Goal: Information Seeking & Learning: Learn about a topic

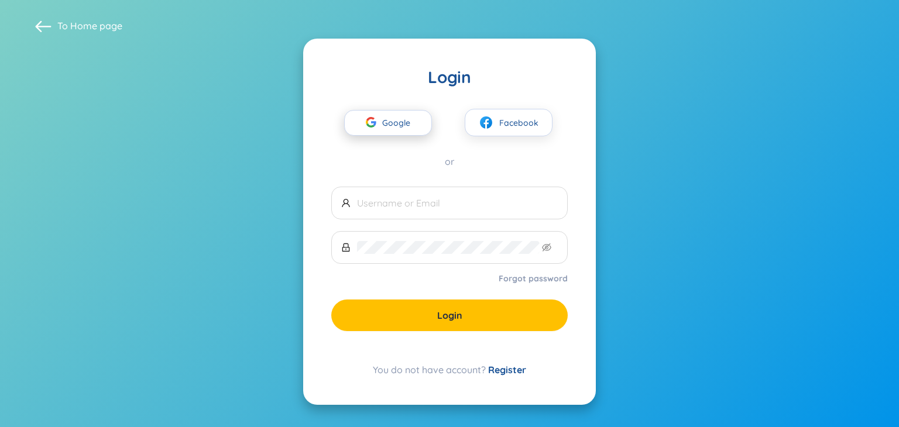
click at [412, 123] on span "Google" at bounding box center [399, 123] width 34 height 25
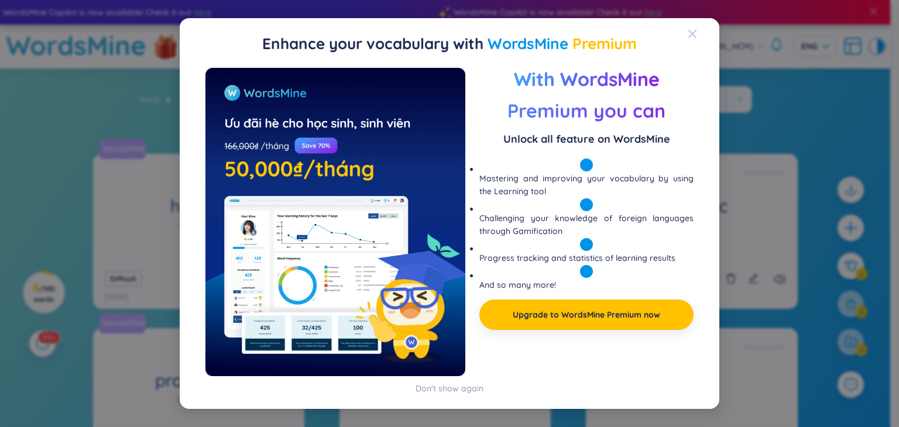
click at [693, 31] on icon "Close" at bounding box center [692, 33] width 9 height 9
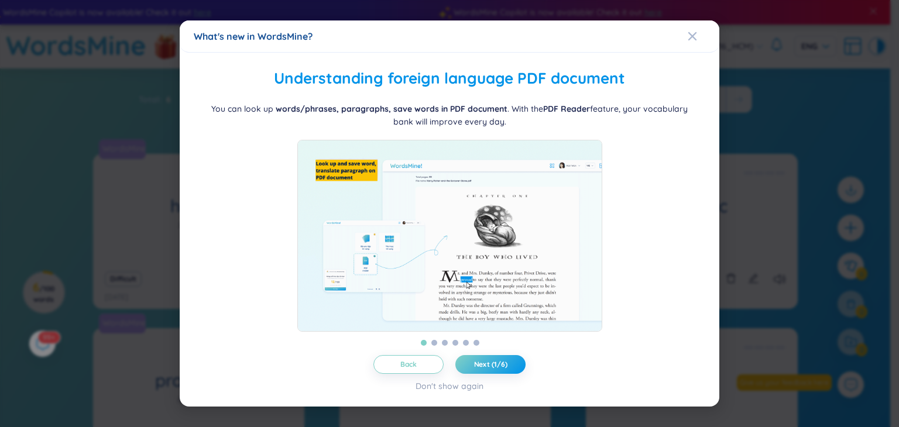
click at [682, 31] on div "What's new in WordsMine?" at bounding box center [450, 36] width 512 height 13
click at [694, 32] on icon "Close" at bounding box center [692, 36] width 9 height 9
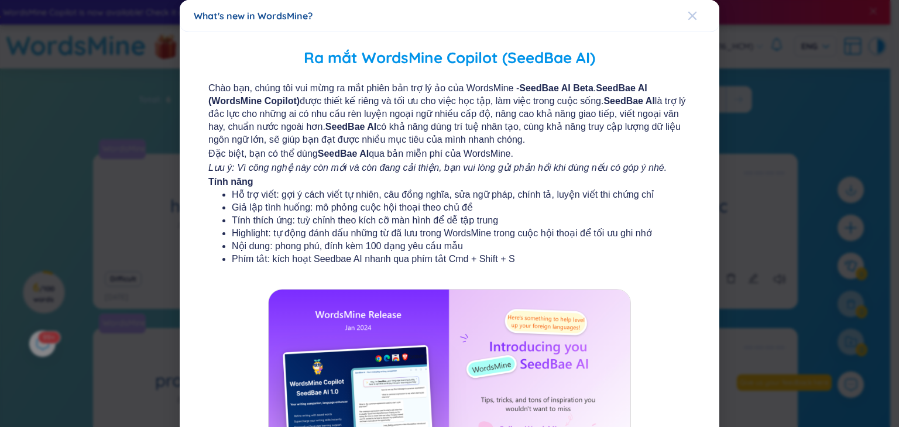
click at [692, 21] on span "Close" at bounding box center [704, 16] width 32 height 32
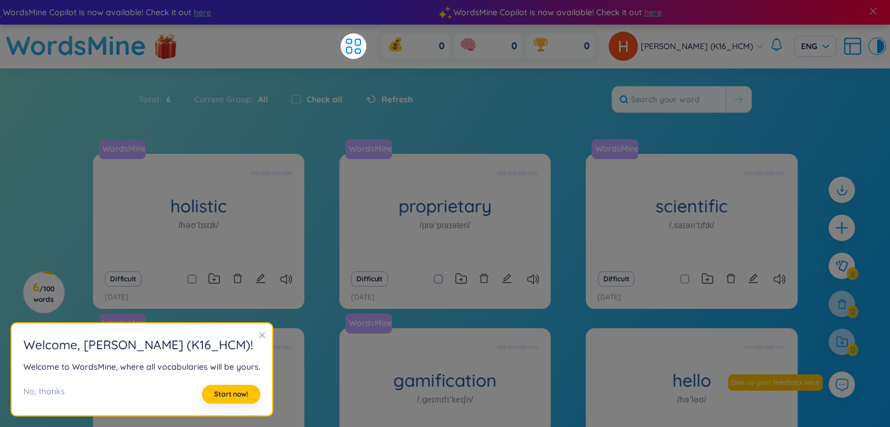
click at [458, 102] on div "Total : 6 Current Group : All Check all Refresh" at bounding box center [445, 105] width 731 height 50
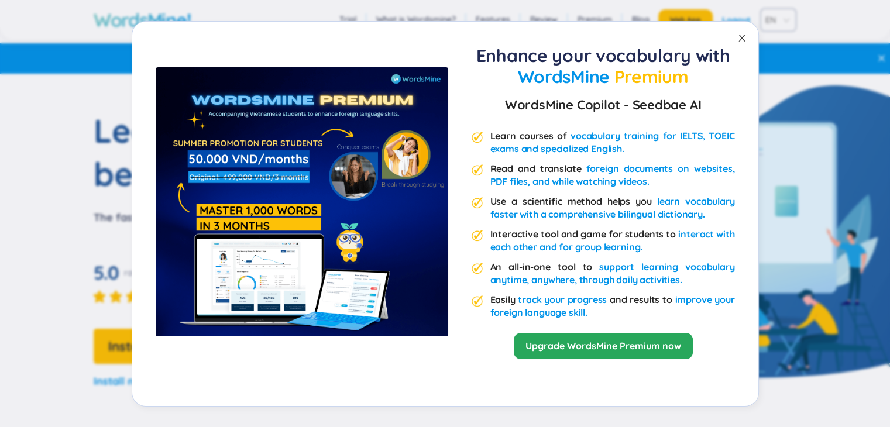
click at [745, 34] on icon "close" at bounding box center [742, 37] width 9 height 9
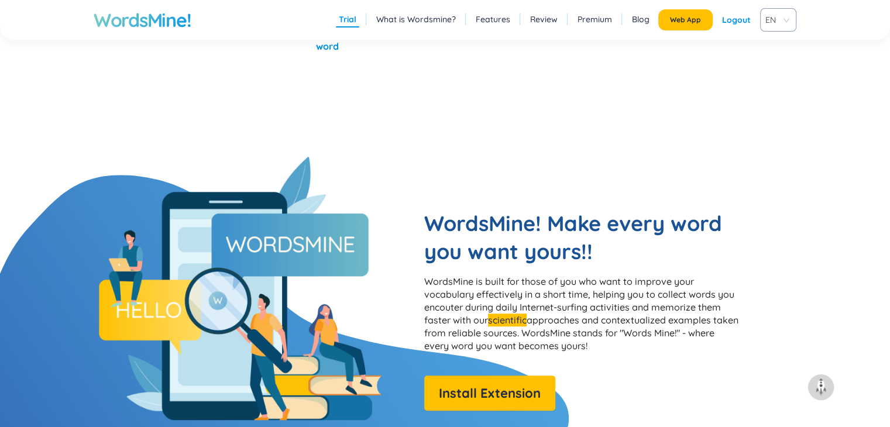
scroll to position [878, 0]
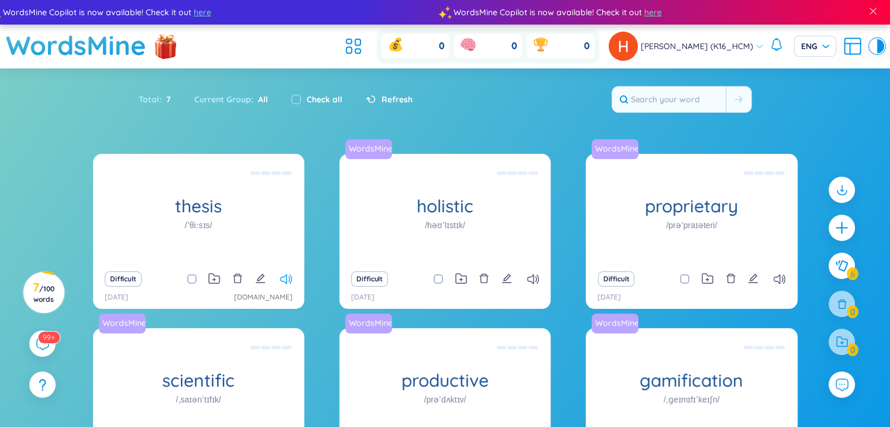
click at [283, 282] on icon at bounding box center [286, 280] width 12 height 10
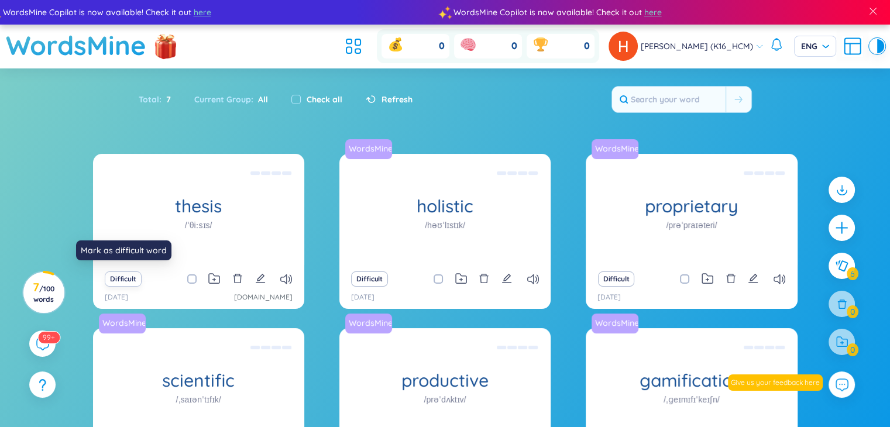
click at [126, 283] on button "Difficult" at bounding box center [123, 279] width 37 height 15
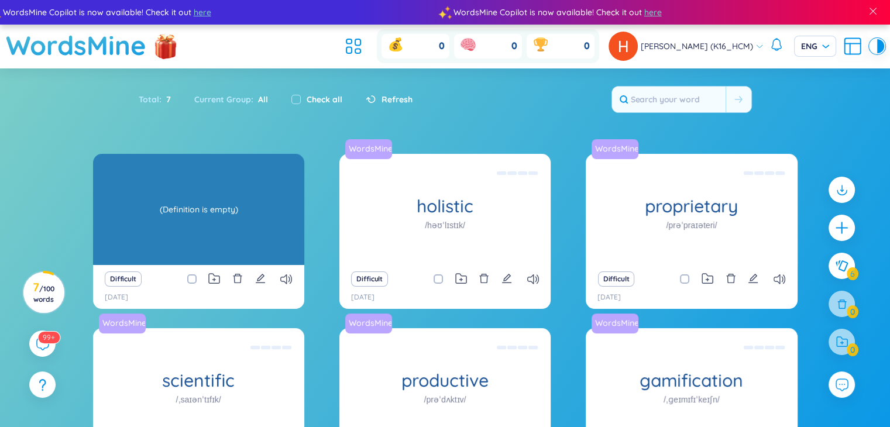
click at [244, 216] on div "(Definition is empty)" at bounding box center [199, 209] width 200 height 105
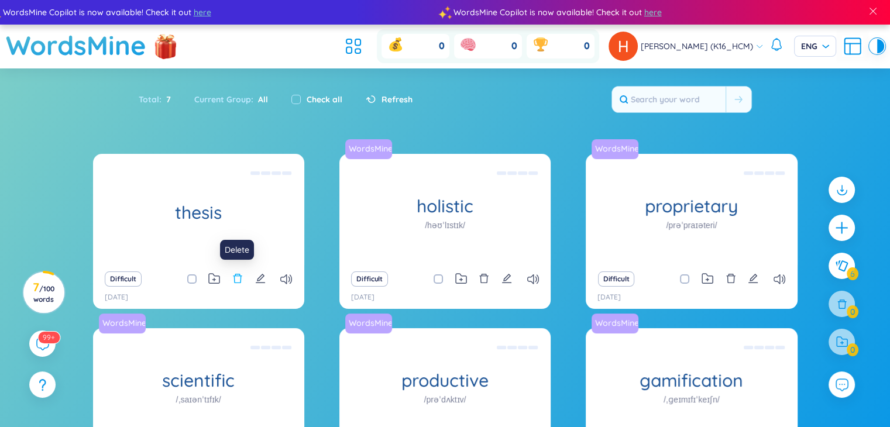
click at [241, 277] on icon "delete" at bounding box center [237, 278] width 11 height 11
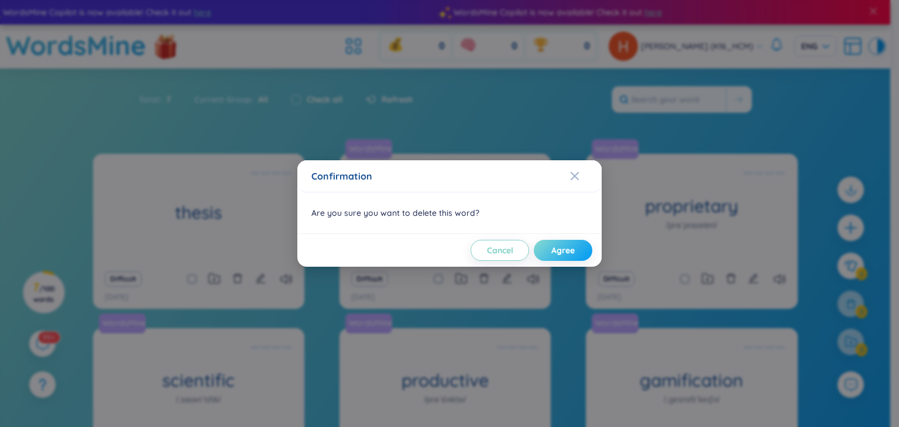
click at [555, 246] on span "Agree" at bounding box center [562, 251] width 23 height 12
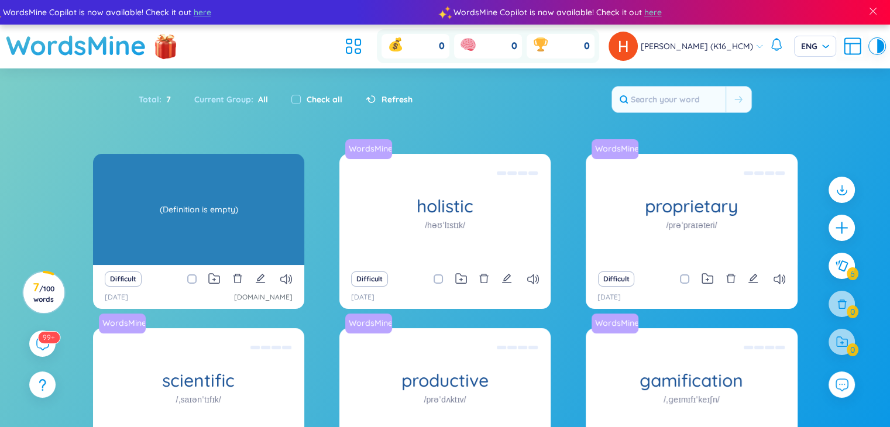
click at [229, 198] on div "(Definition is empty)" at bounding box center [199, 209] width 200 height 105
click at [175, 217] on div "(Definition is empty)" at bounding box center [199, 209] width 200 height 105
click at [193, 215] on div "(Definition is empty)" at bounding box center [199, 209] width 200 height 105
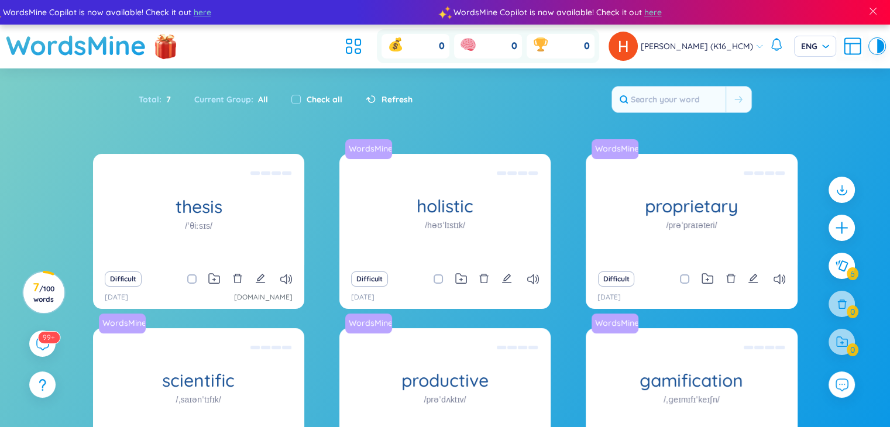
click at [385, 115] on div "Total : 7 Current Group : All Check all Refresh" at bounding box center [445, 105] width 731 height 50
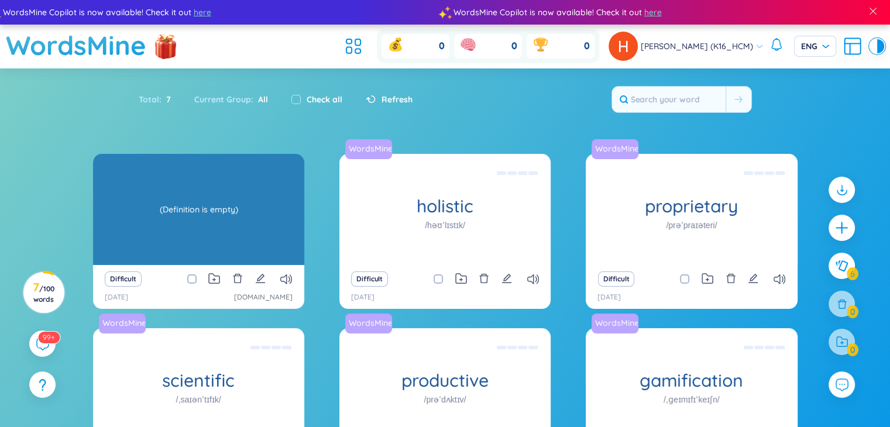
click at [135, 216] on div "thesis /ˈθiːsɪs/ (Definition is empty)" at bounding box center [198, 209] width 211 height 111
click at [184, 214] on div "(Definition is empty)" at bounding box center [199, 209] width 200 height 105
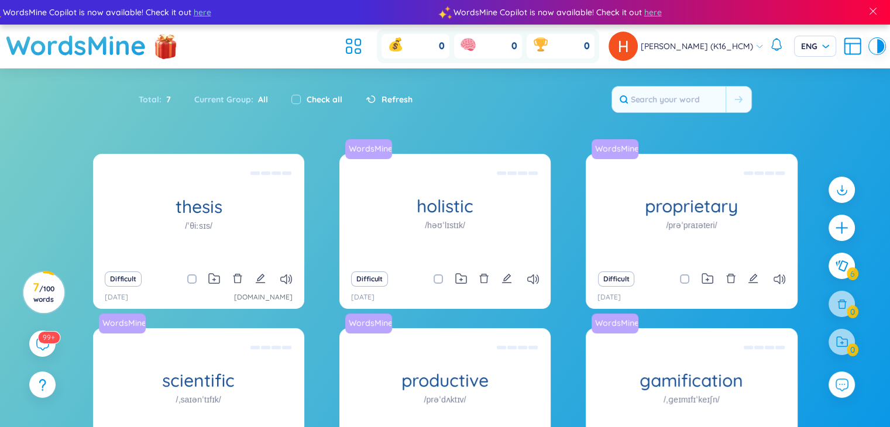
click at [880, 49] on div at bounding box center [881, 46] width 7 height 14
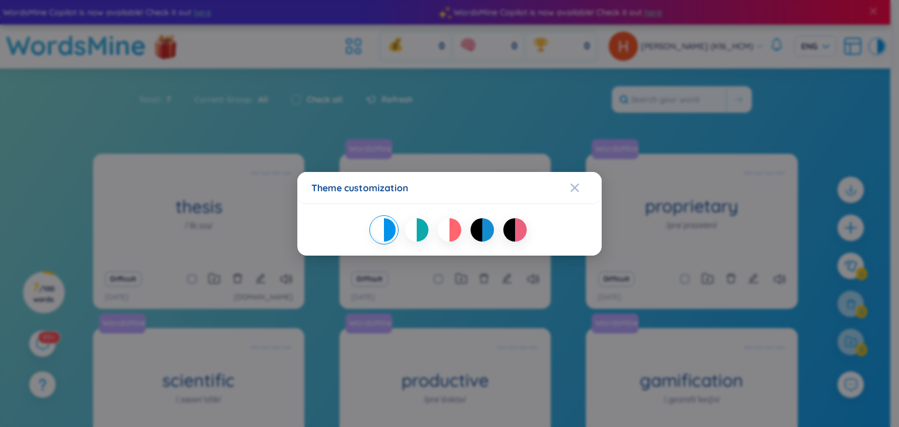
click at [880, 49] on div "Theme customization" at bounding box center [449, 213] width 899 height 427
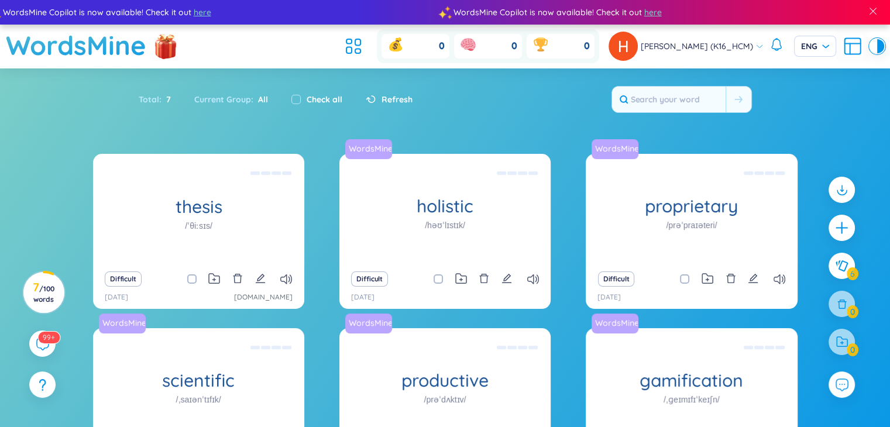
click at [863, 49] on icon at bounding box center [852, 46] width 21 height 21
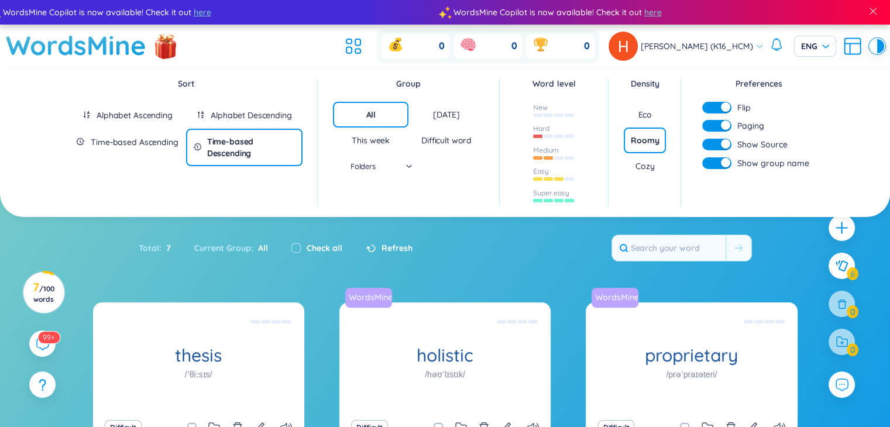
click at [652, 109] on div "Eco" at bounding box center [645, 115] width 14 height 12
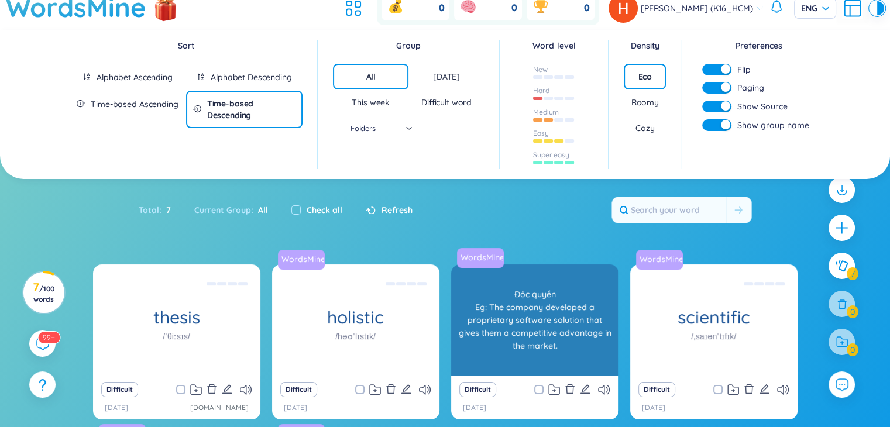
scroll to position [59, 0]
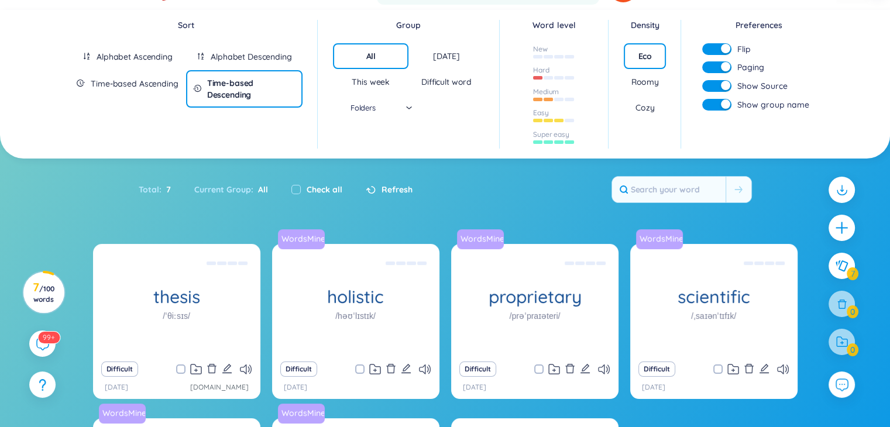
click at [628, 99] on div "Cozy" at bounding box center [645, 108] width 42 height 26
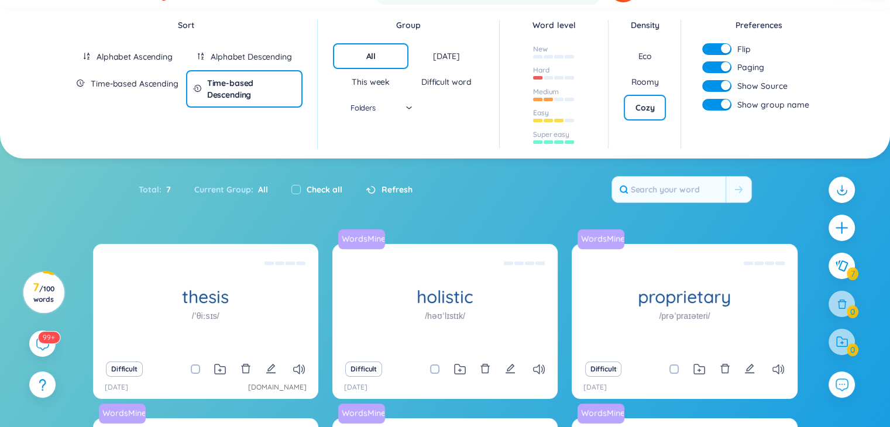
click at [653, 80] on div "Roomy" at bounding box center [646, 82] width 28 height 12
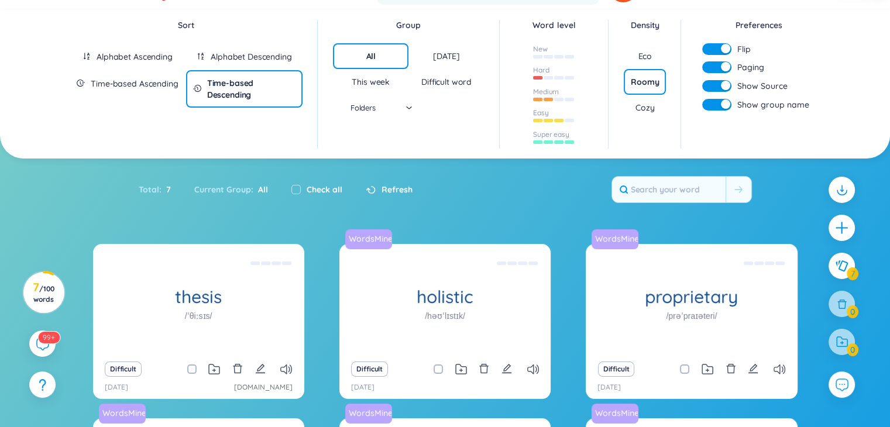
click at [650, 67] on div "Eco" at bounding box center [645, 56] width 42 height 26
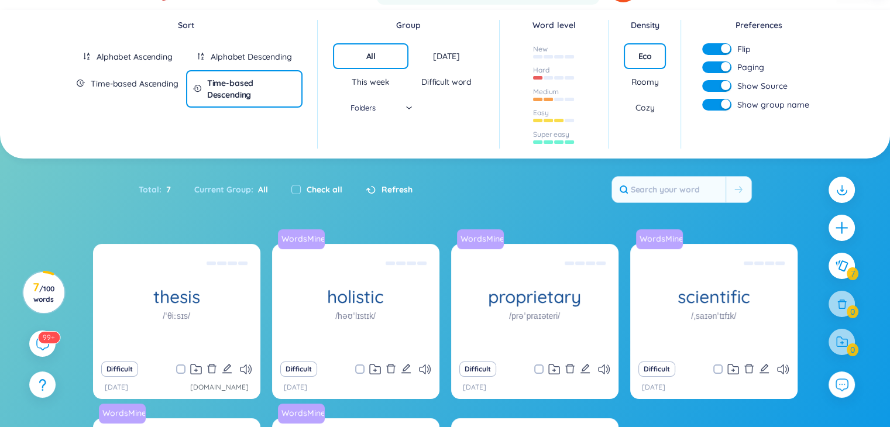
click at [646, 31] on div "Density Eco Roomy Cozy" at bounding box center [645, 70] width 42 height 102
click at [646, 17] on div "Density Eco Roomy Cozy" at bounding box center [645, 84] width 73 height 143
click at [647, 25] on div "Density" at bounding box center [645, 25] width 42 height 13
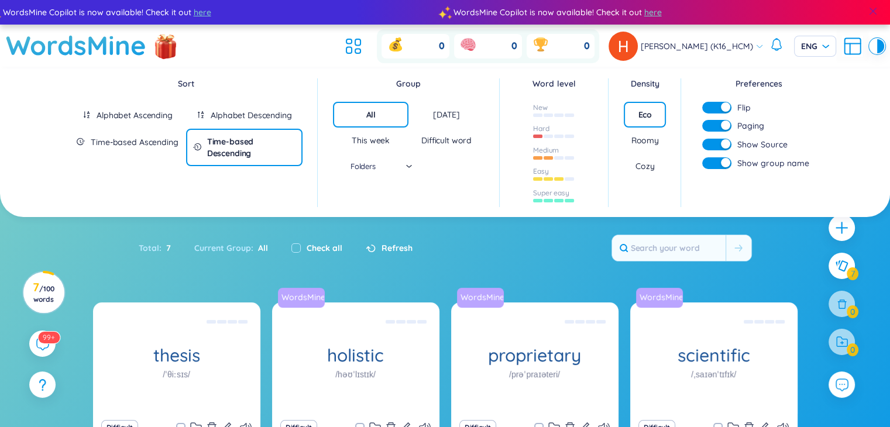
click at [882, 10] on div at bounding box center [873, 12] width 34 height 28
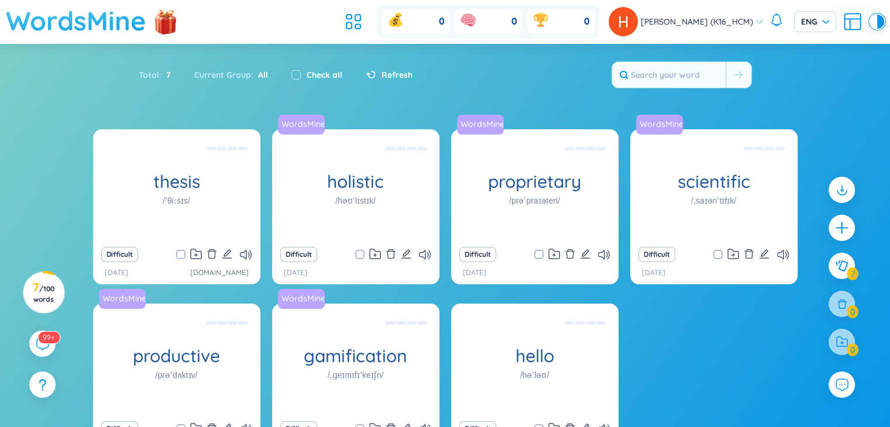
click at [82, 17] on h1 "WordsMine" at bounding box center [76, 21] width 141 height 42
click at [42, 292] on span "/ 100 words" at bounding box center [43, 294] width 21 height 19
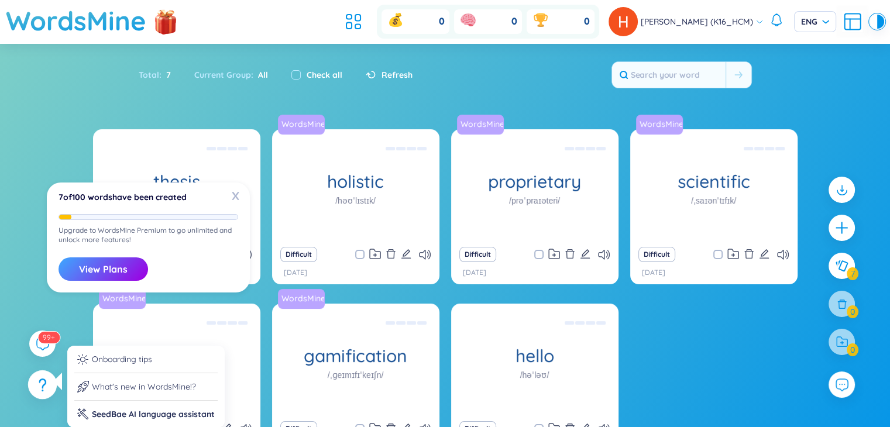
click at [50, 382] on div at bounding box center [42, 385] width 29 height 29
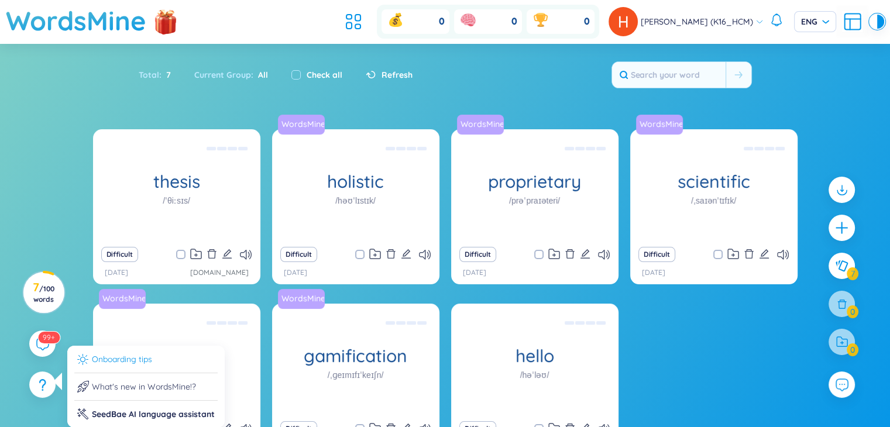
click at [132, 361] on li "Onboarding tips" at bounding box center [145, 363] width 143 height 20
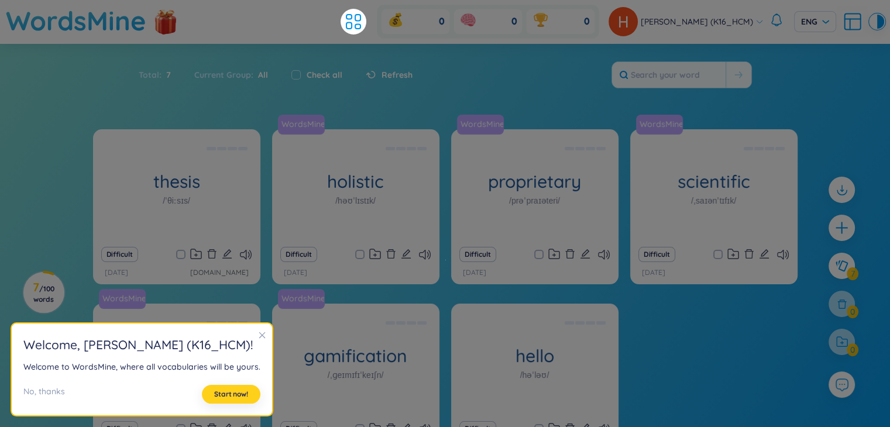
click at [248, 397] on span "Start now!" at bounding box center [231, 394] width 34 height 9
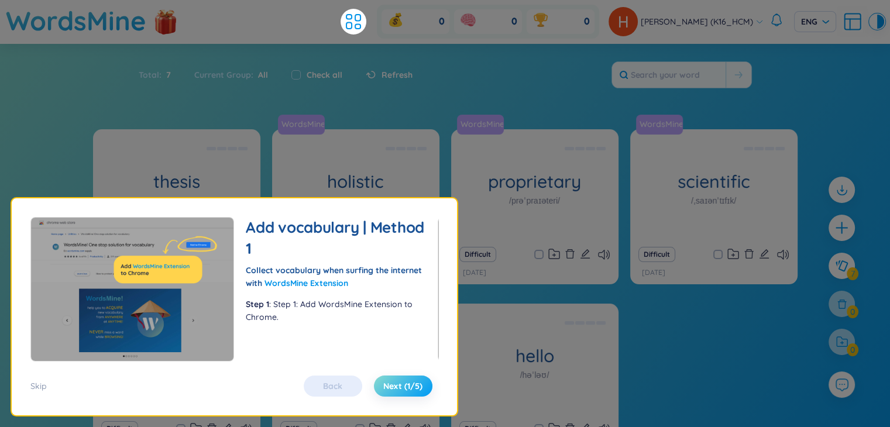
click at [387, 388] on span "Next (1/5)" at bounding box center [402, 387] width 39 height 12
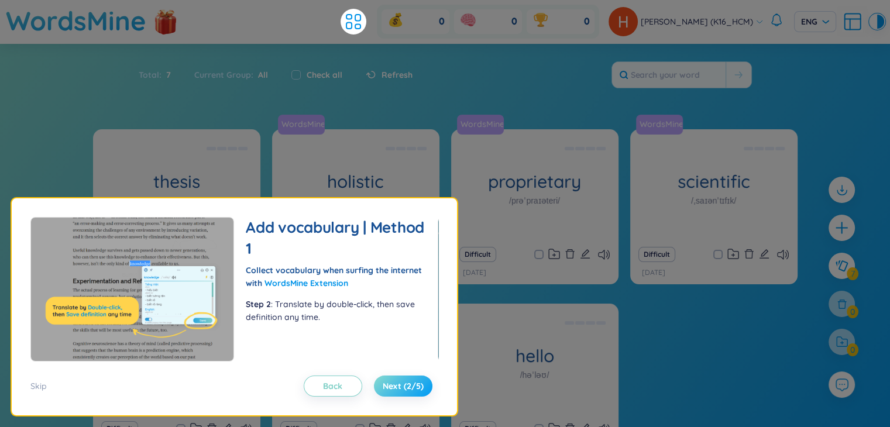
click at [388, 384] on span "Next (2/5)" at bounding box center [403, 387] width 41 height 12
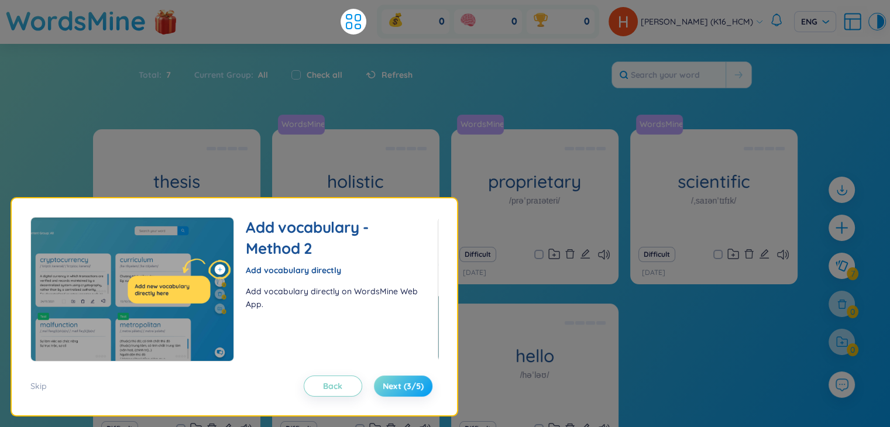
click at [388, 385] on span "Next (3/5)" at bounding box center [403, 387] width 41 height 12
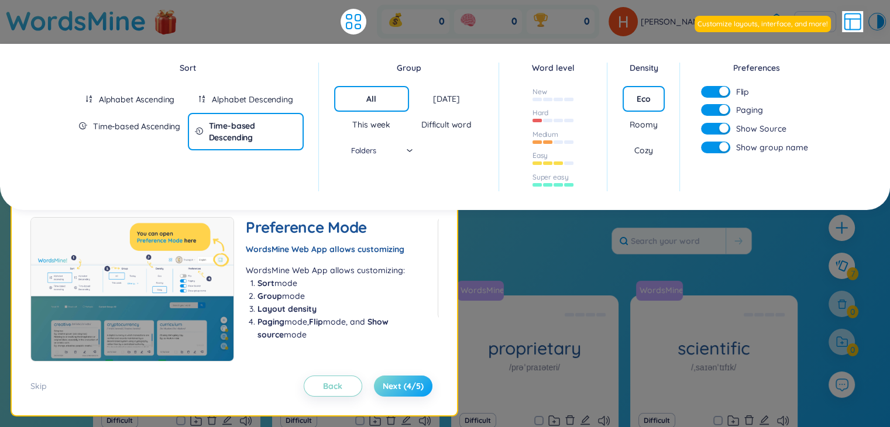
click at [388, 385] on span "Next (4/5)" at bounding box center [403, 387] width 41 height 12
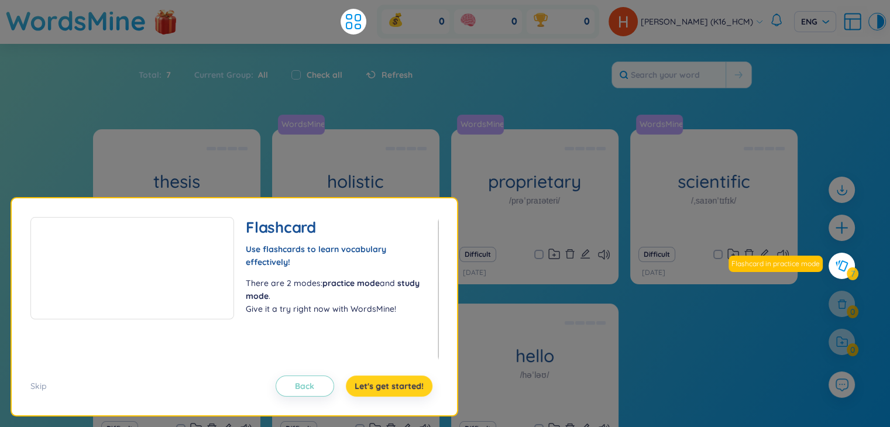
click at [388, 385] on span "Let's get started!" at bounding box center [389, 387] width 69 height 12
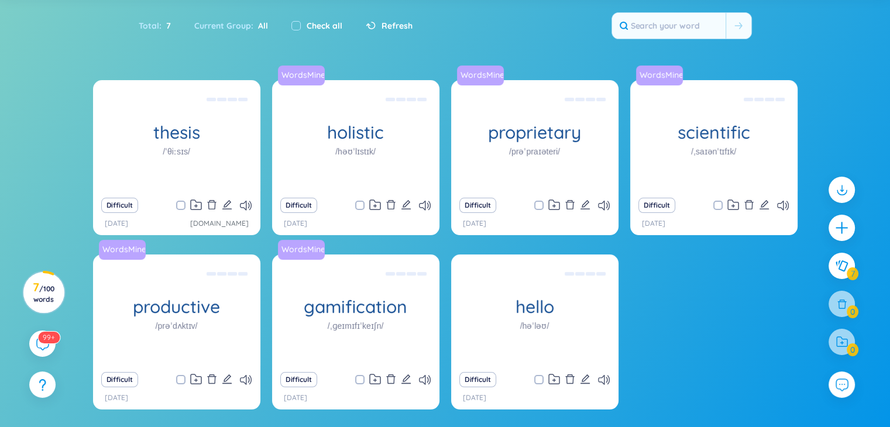
scroll to position [92, 0]
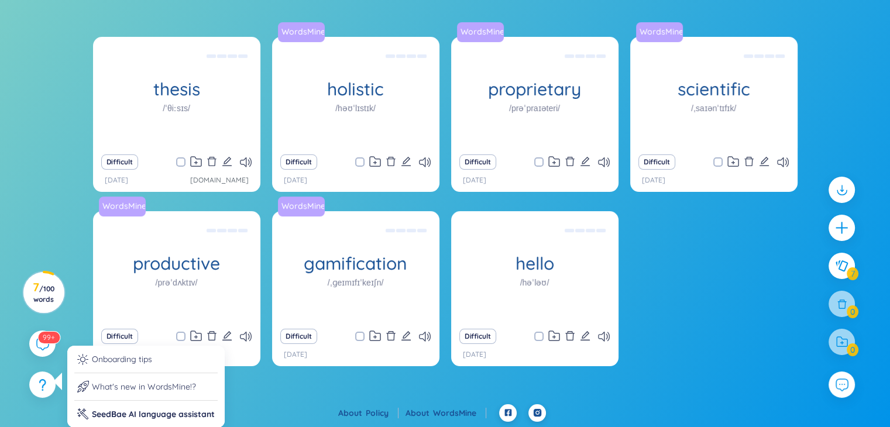
drag, startPoint x: 44, startPoint y: 380, endPoint x: 40, endPoint y: 369, distance: 12.1
click at [40, 369] on section "Sort Alphabet Ascending Alphabet Descending Time-based Ascending Time-based Des…" at bounding box center [445, 177] width 890 height 453
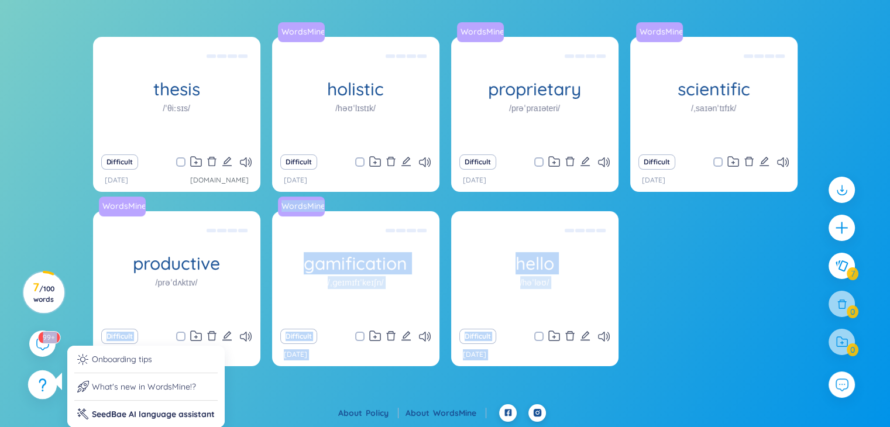
click at [43, 385] on icon at bounding box center [43, 384] width 8 height 10
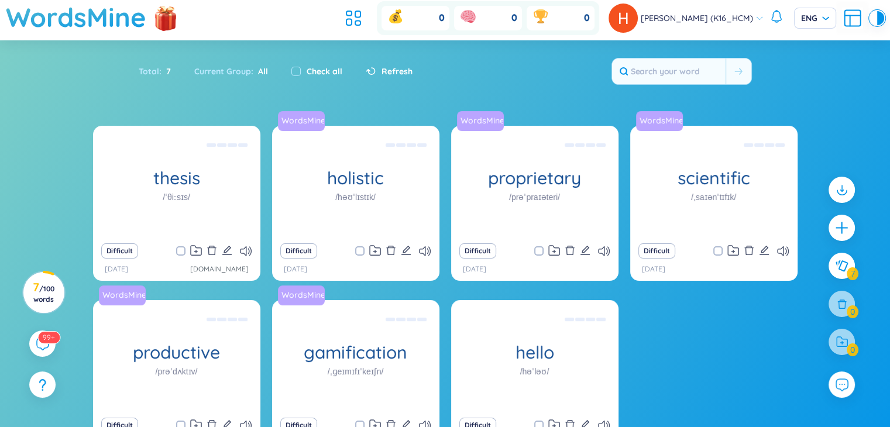
scroll to position [0, 0]
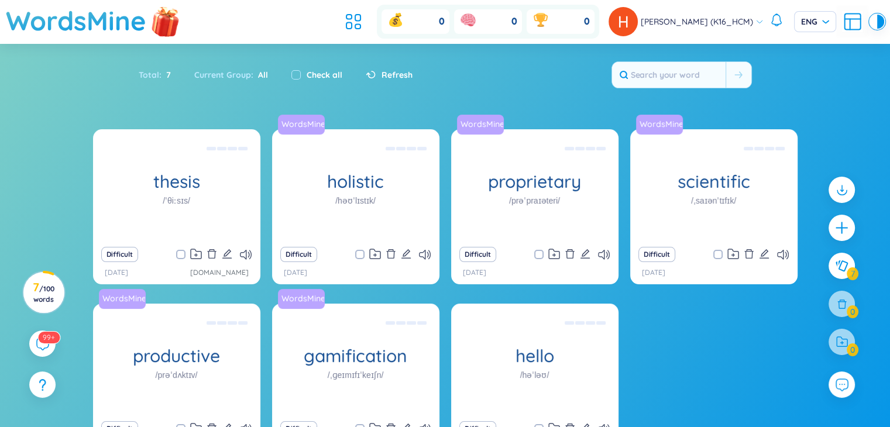
click at [169, 27] on img at bounding box center [165, 21] width 35 height 46
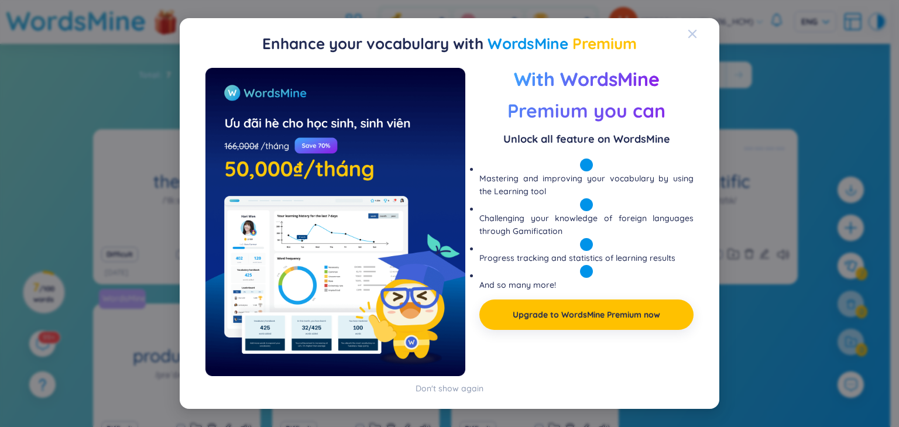
click at [699, 34] on span "Close" at bounding box center [704, 34] width 32 height 32
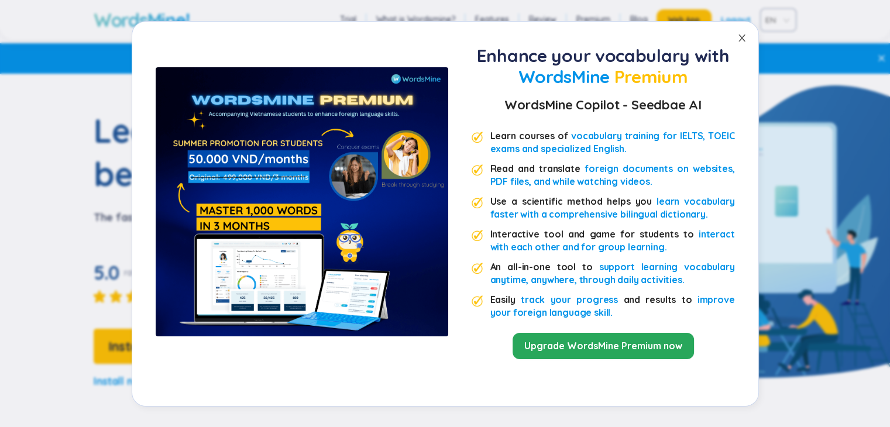
click at [741, 33] on icon "close" at bounding box center [742, 37] width 9 height 9
